Goal: Register for event/course

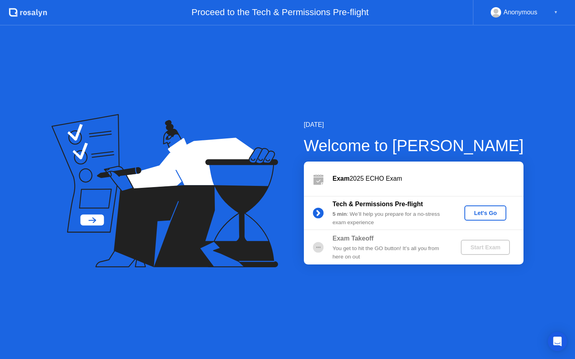
click at [493, 215] on div "Let's Go" at bounding box center [486, 213] width 36 height 6
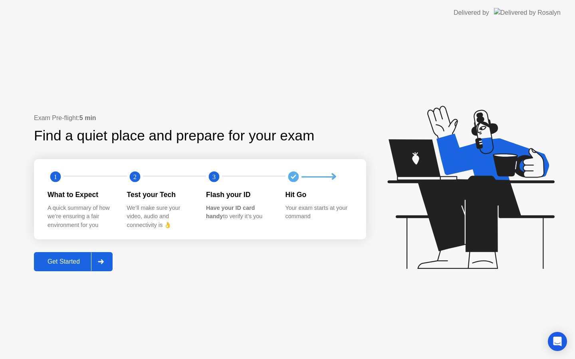
click at [83, 260] on div "Get Started" at bounding box center [63, 261] width 55 height 7
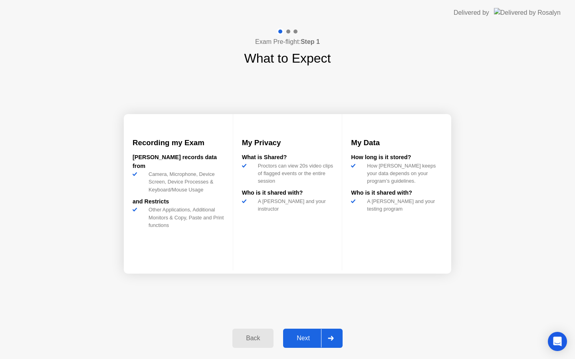
click at [331, 335] on div at bounding box center [330, 338] width 19 height 18
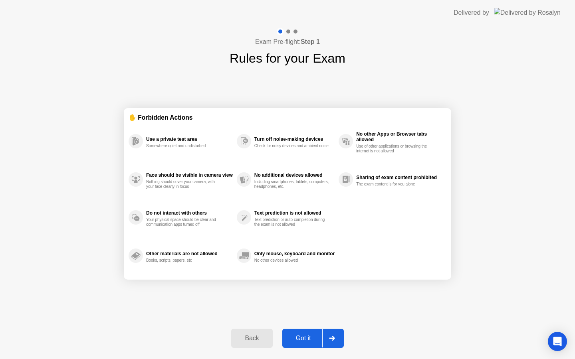
click at [331, 335] on div at bounding box center [331, 338] width 19 height 18
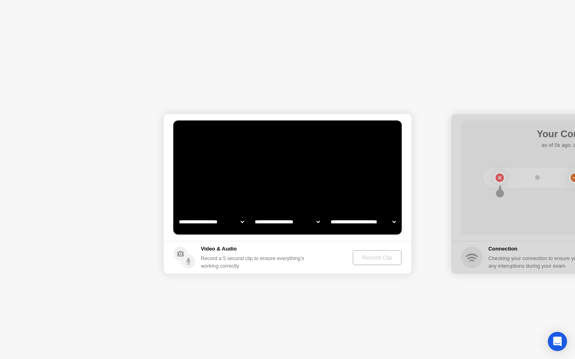
select select "**********"
select select "*******"
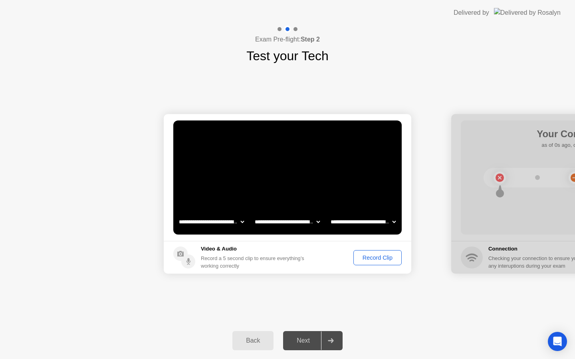
click at [372, 253] on button "Record Clip" at bounding box center [377, 257] width 48 height 15
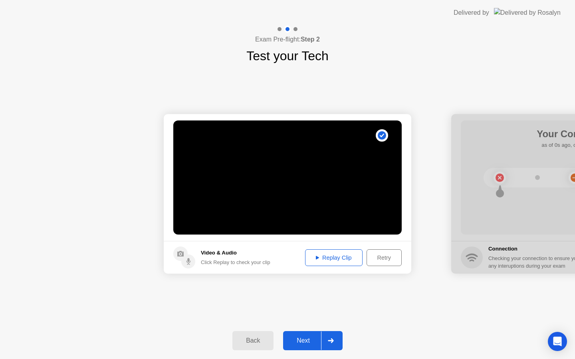
click at [331, 338] on div at bounding box center [330, 341] width 19 height 18
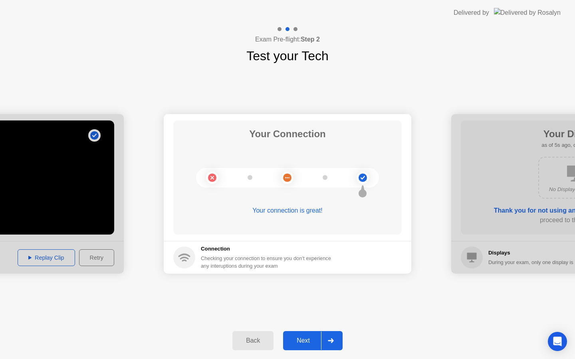
click at [335, 342] on div at bounding box center [330, 341] width 19 height 18
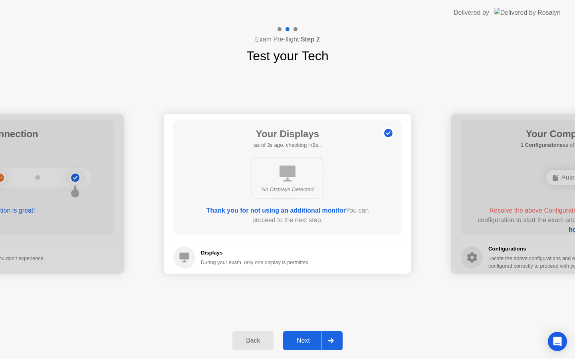
click at [335, 342] on div at bounding box center [330, 341] width 19 height 18
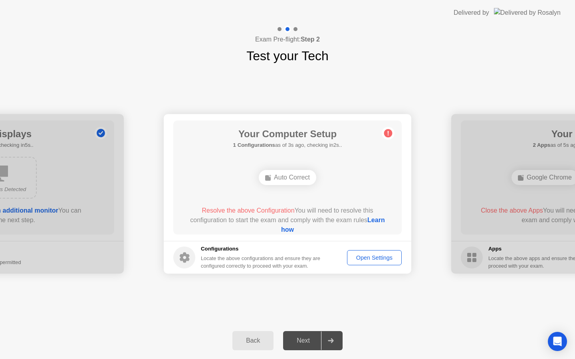
click at [370, 257] on div "Open Settings" at bounding box center [374, 258] width 49 height 6
click at [290, 232] on link "Learn how" at bounding box center [333, 225] width 104 height 16
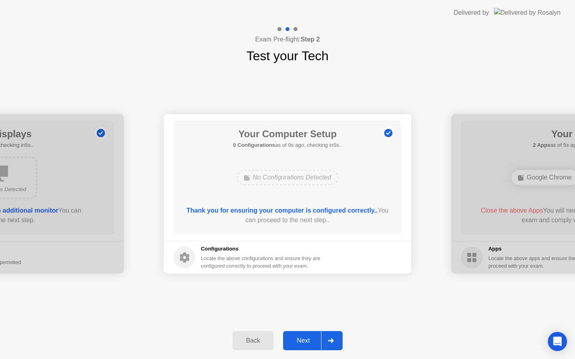
click at [299, 294] on div "**********" at bounding box center [287, 193] width 575 height 257
click at [339, 345] on div at bounding box center [330, 341] width 19 height 18
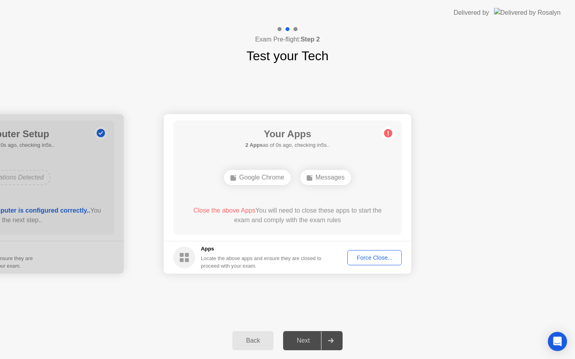
click at [366, 261] on div "Force Close..." at bounding box center [374, 258] width 49 height 6
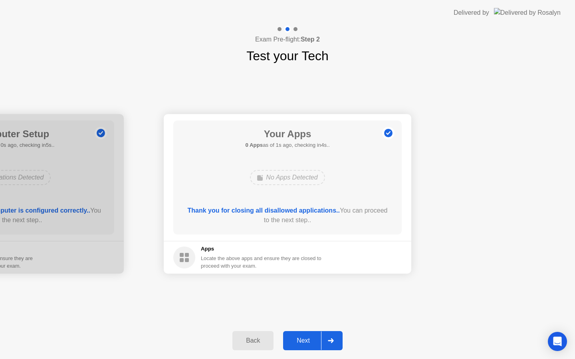
click at [329, 339] on icon at bounding box center [331, 341] width 6 height 5
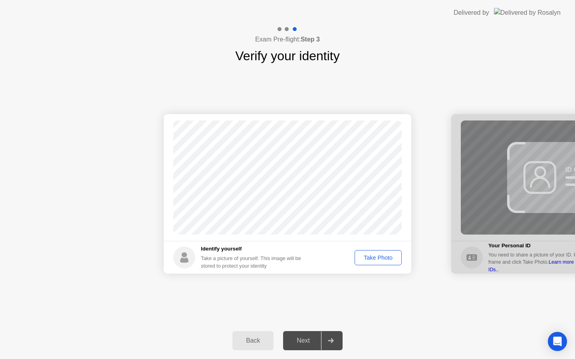
click at [373, 258] on div "Take Photo" at bounding box center [378, 258] width 42 height 6
click at [334, 343] on icon at bounding box center [331, 341] width 6 height 5
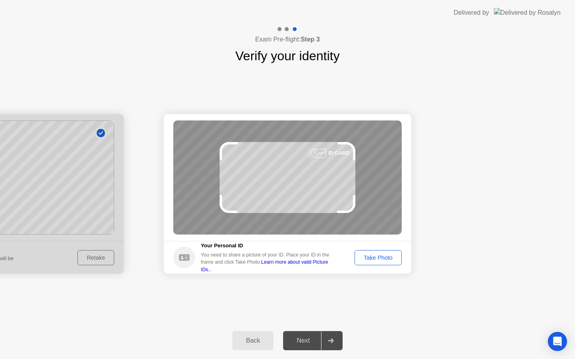
click at [381, 261] on div "Take Photo" at bounding box center [378, 258] width 42 height 6
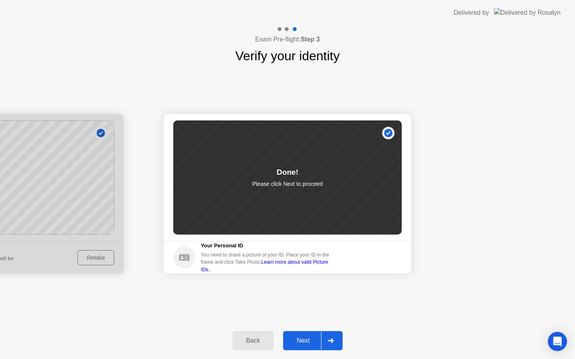
click at [331, 339] on icon at bounding box center [331, 341] width 6 height 5
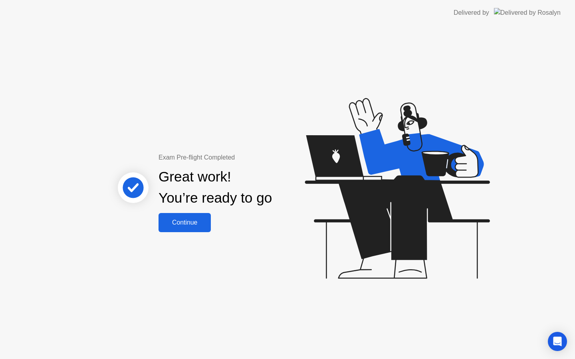
click at [170, 217] on button "Continue" at bounding box center [185, 222] width 52 height 19
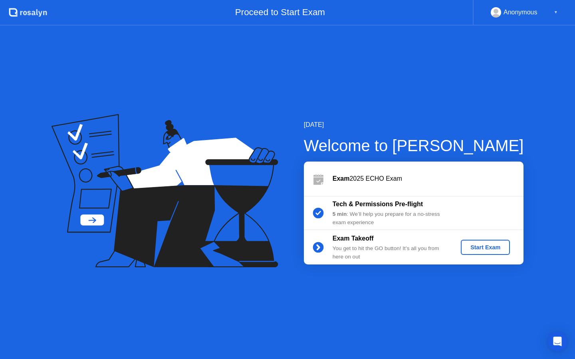
click at [475, 250] on div "Start Exam" at bounding box center [485, 247] width 43 height 6
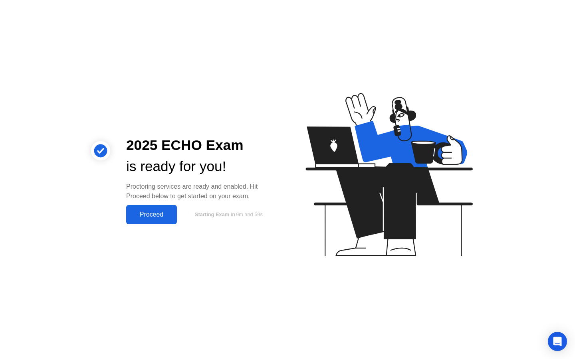
click at [160, 216] on div "Proceed" at bounding box center [152, 214] width 46 height 7
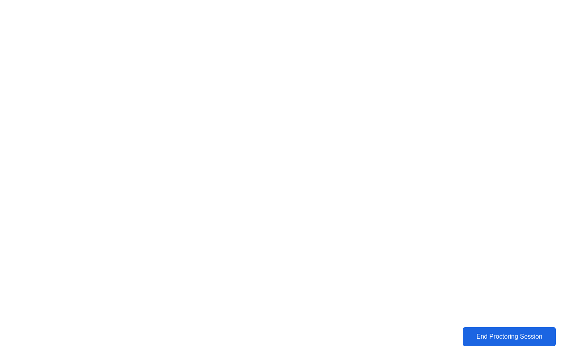
click at [488, 335] on div "End Proctoring Session" at bounding box center [509, 336] width 88 height 7
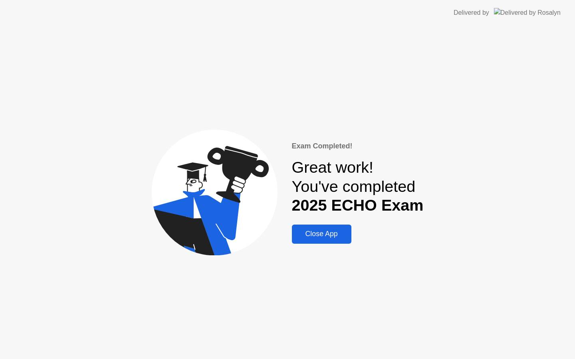
click at [321, 238] on div "Close App" at bounding box center [321, 234] width 55 height 8
